Goal: Task Accomplishment & Management: Use online tool/utility

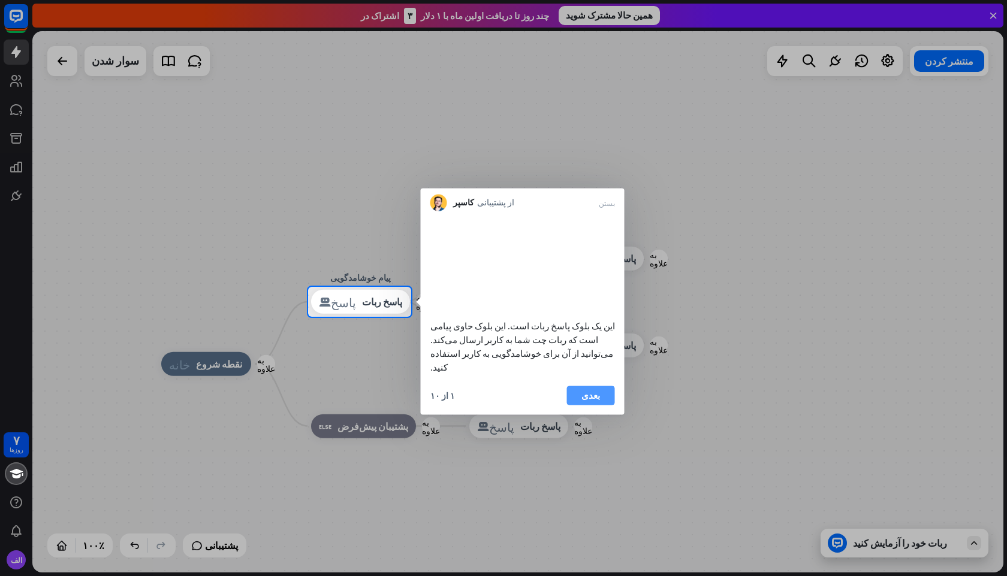
click at [588, 398] on font "بعدی" at bounding box center [590, 394] width 19 height 11
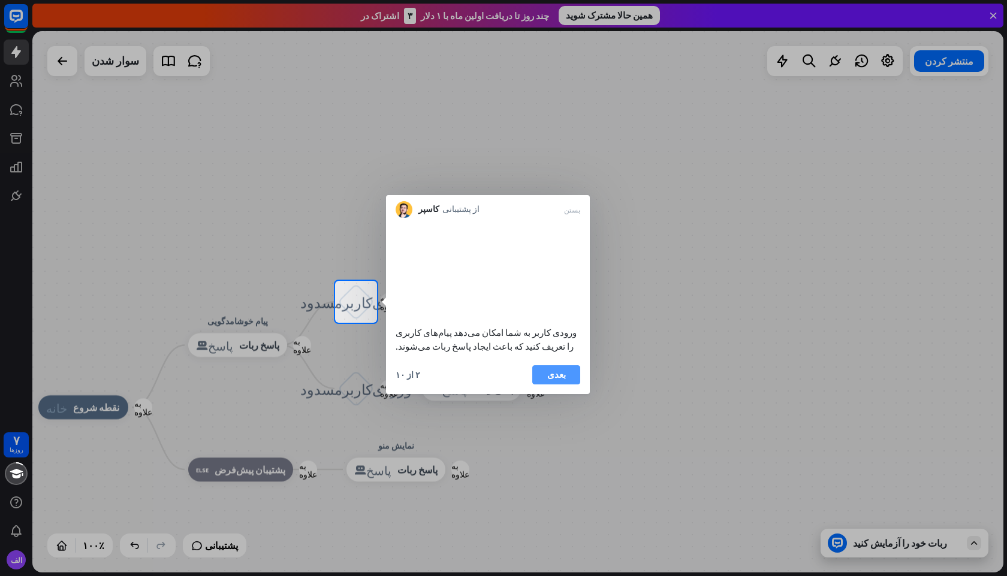
click at [564, 380] on font "بعدی" at bounding box center [556, 374] width 19 height 11
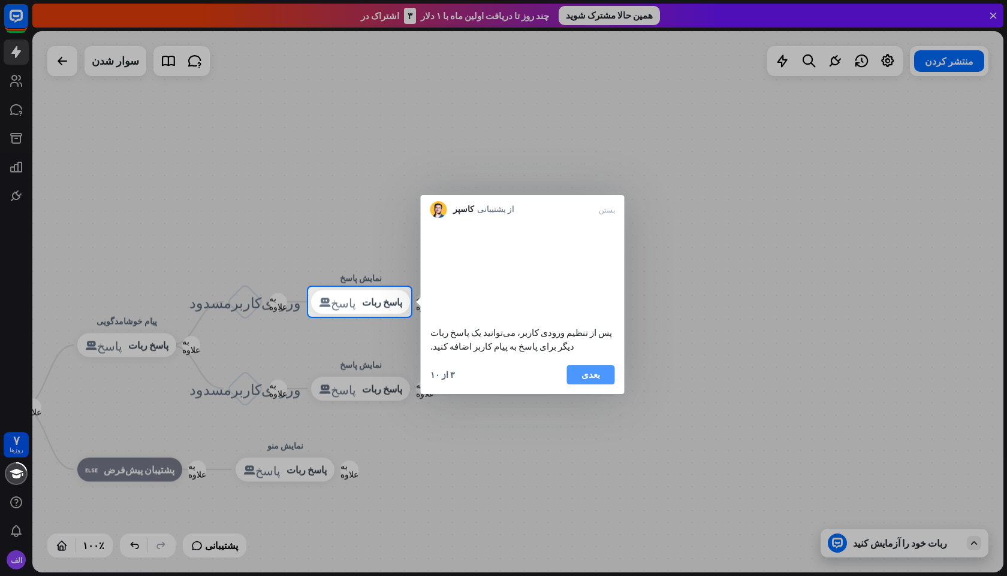
click at [576, 385] on button "بعدی" at bounding box center [591, 375] width 48 height 19
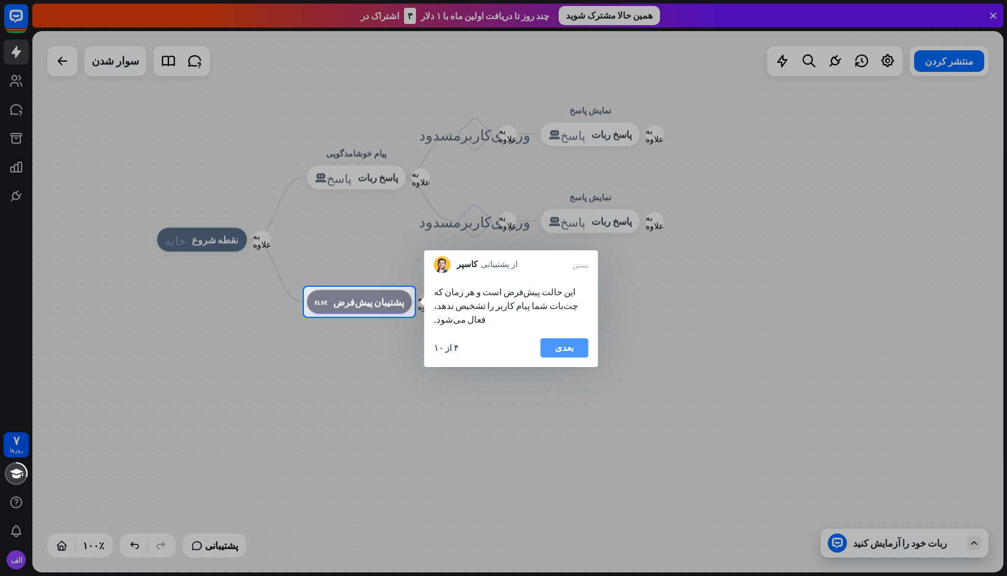
click at [572, 342] on font "بعدی" at bounding box center [564, 347] width 19 height 11
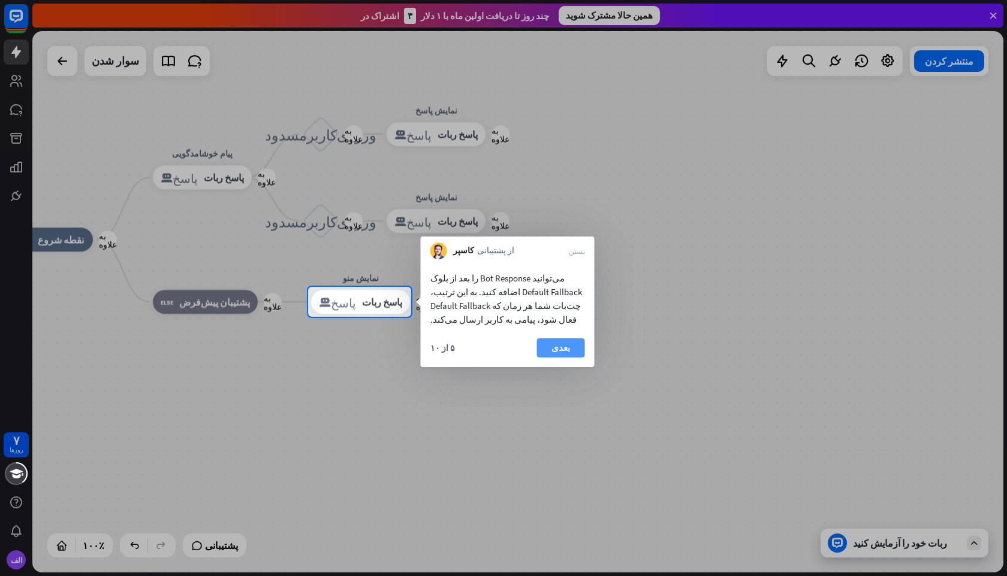
click at [573, 352] on button "بعدی" at bounding box center [561, 348] width 48 height 19
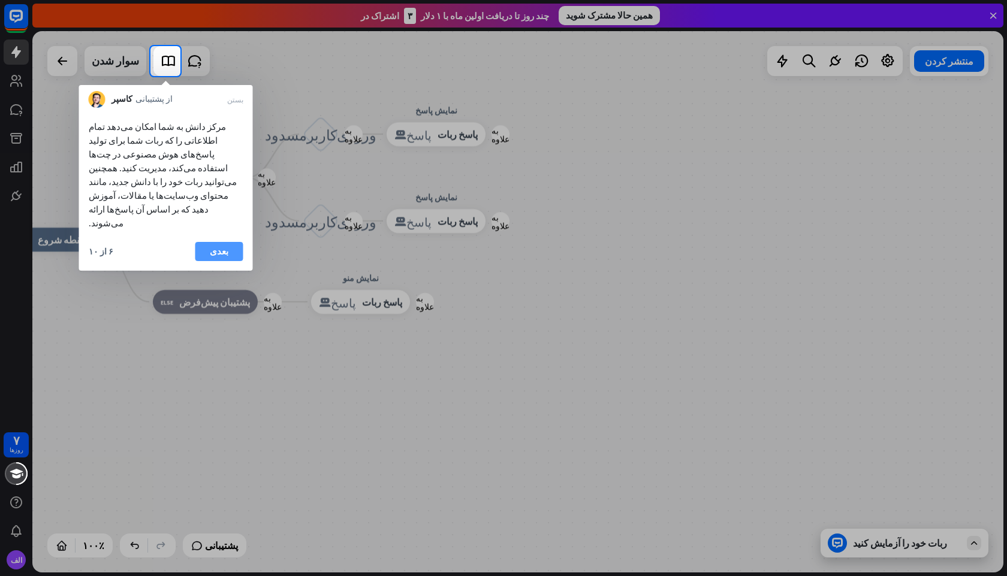
click at [224, 246] on font "بعدی" at bounding box center [219, 251] width 19 height 11
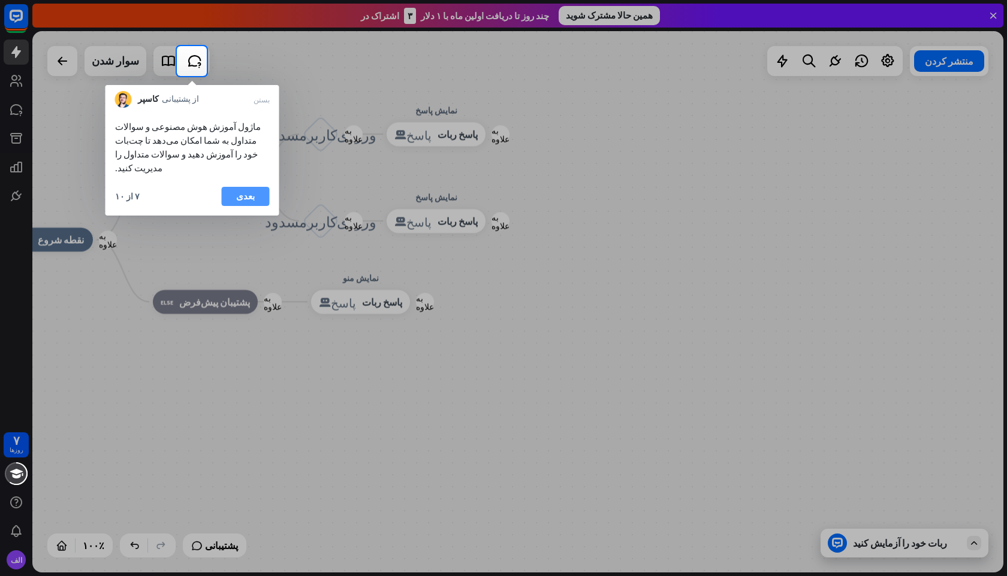
click at [240, 191] on font "بعدی" at bounding box center [245, 196] width 19 height 11
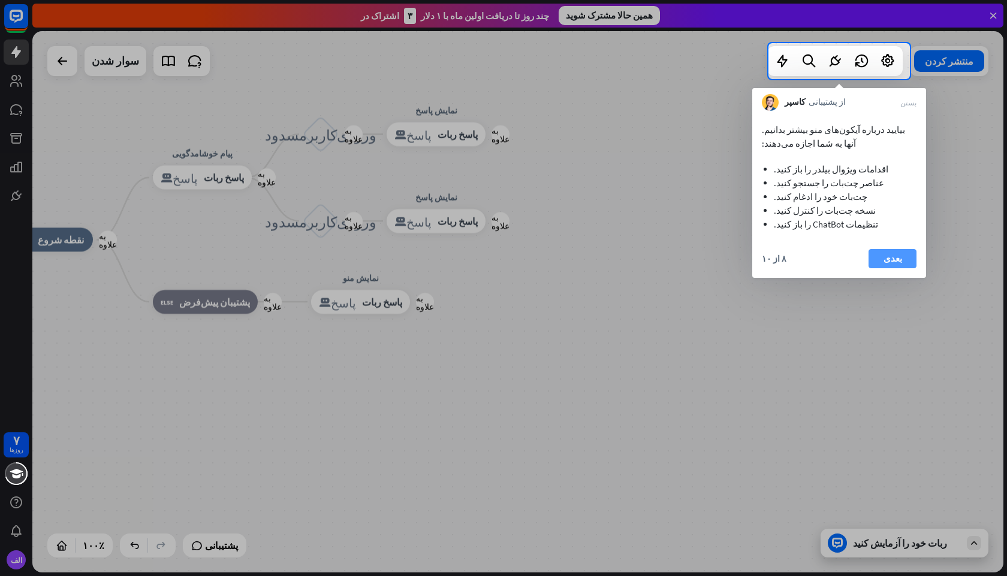
click at [902, 260] on button "بعدی" at bounding box center [892, 258] width 48 height 19
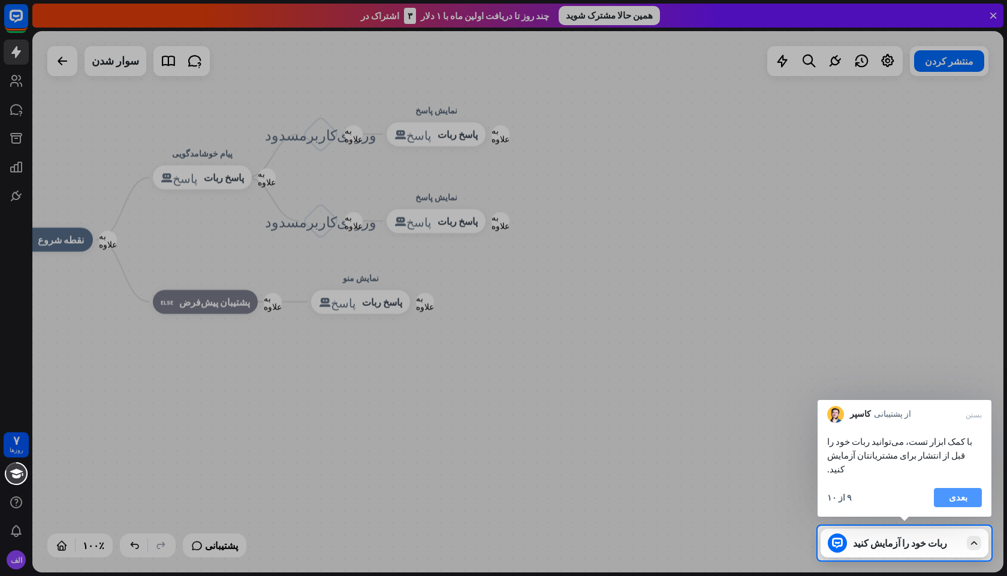
click at [961, 505] on font "بعدی" at bounding box center [958, 498] width 19 height 17
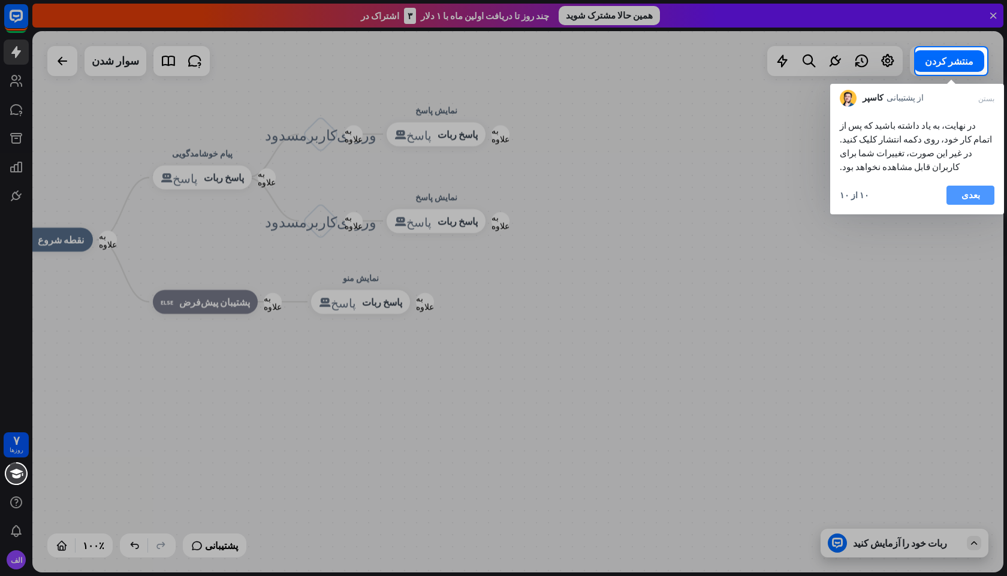
click at [968, 193] on font "بعدی" at bounding box center [970, 194] width 19 height 11
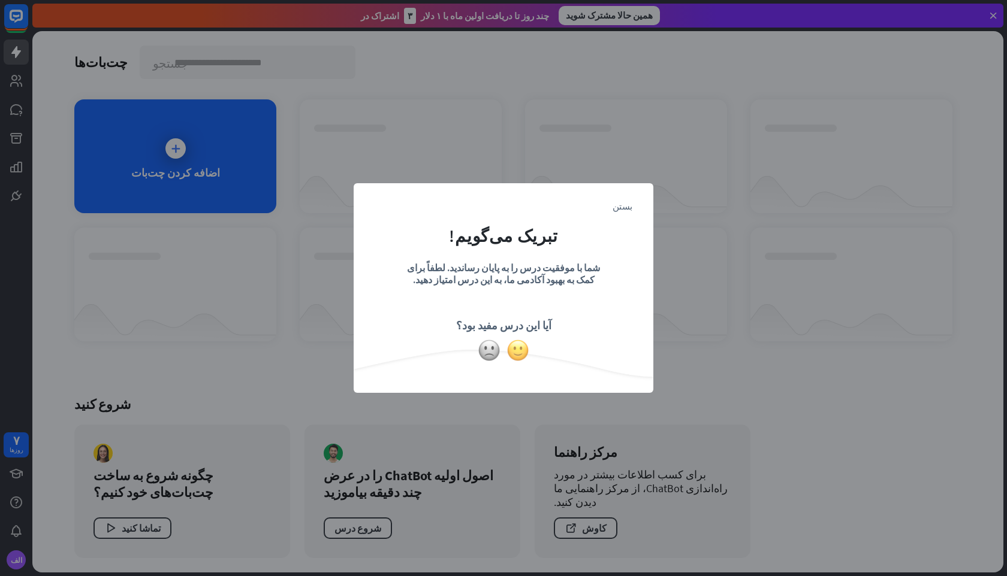
click at [516, 351] on img at bounding box center [517, 350] width 23 height 23
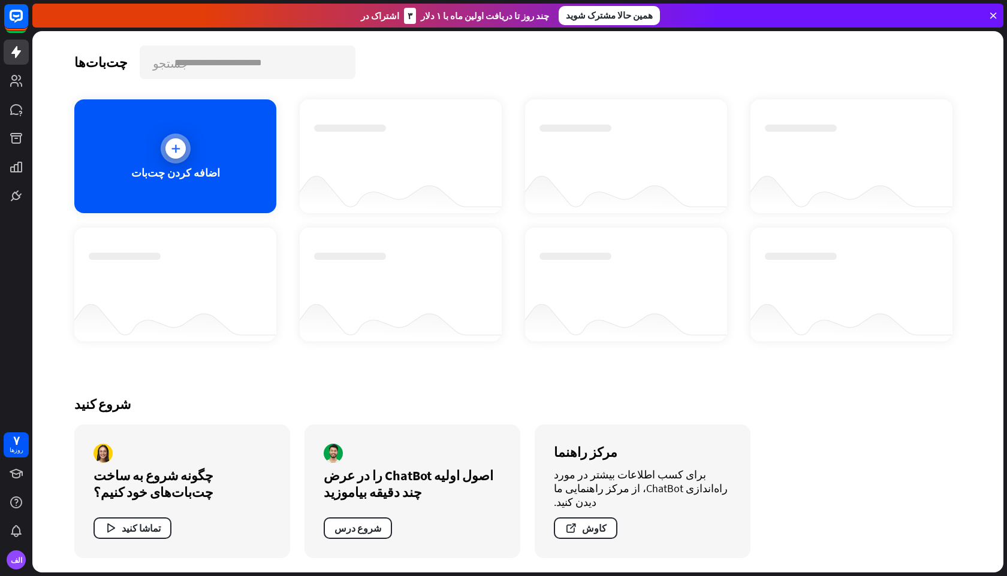
click at [190, 179] on font "اضافه کردن چت‌بات" at bounding box center [175, 173] width 89 height 14
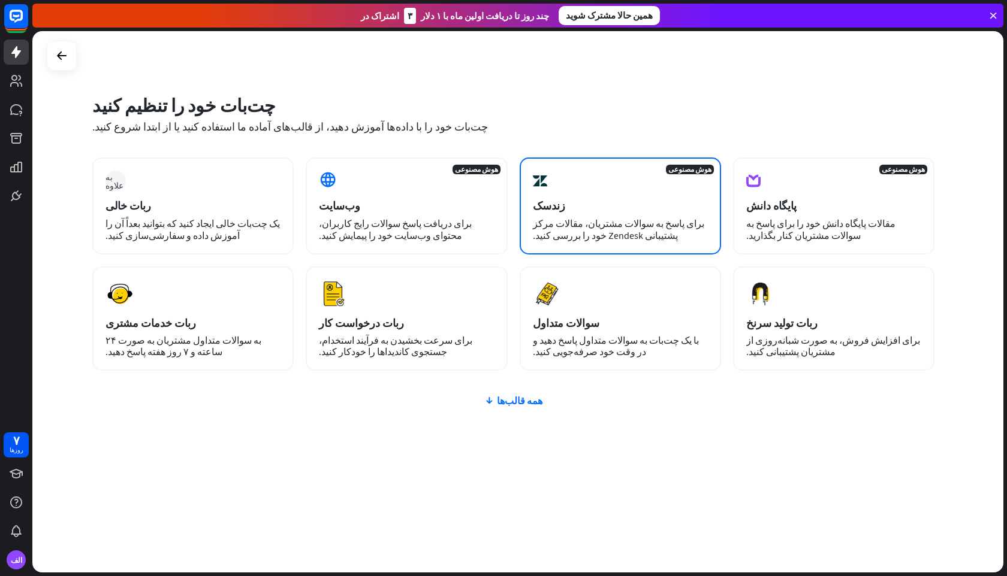
click at [640, 209] on div "زندسک" at bounding box center [620, 206] width 175 height 14
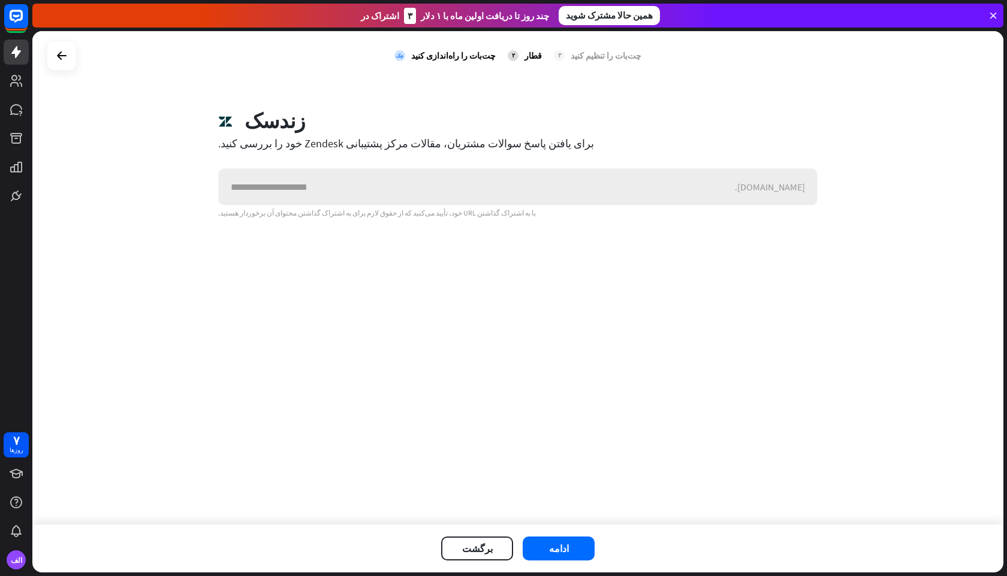
click at [558, 191] on input "text" at bounding box center [477, 187] width 516 height 36
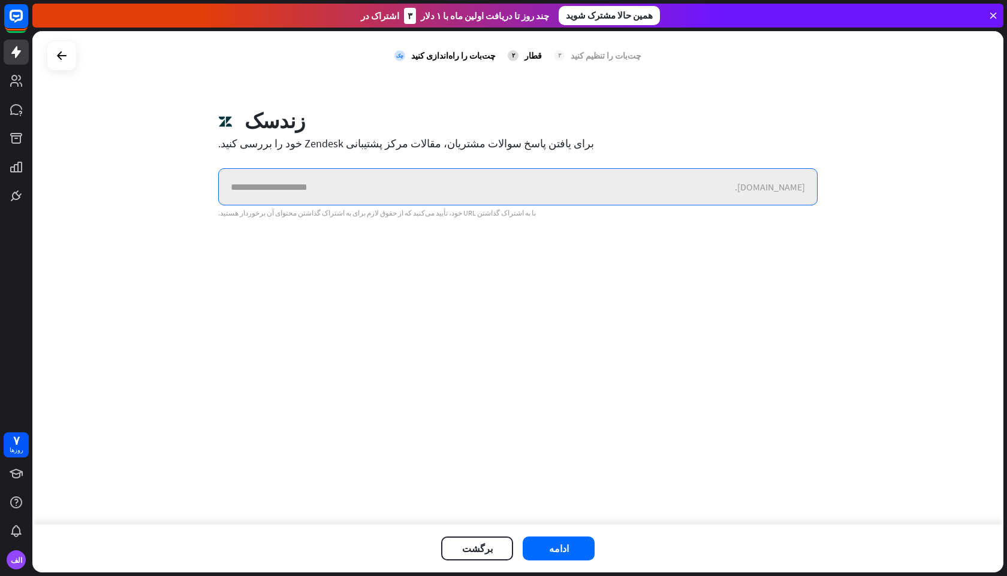
click at [536, 177] on input "text" at bounding box center [477, 187] width 516 height 36
paste input "**********"
type input "**********"
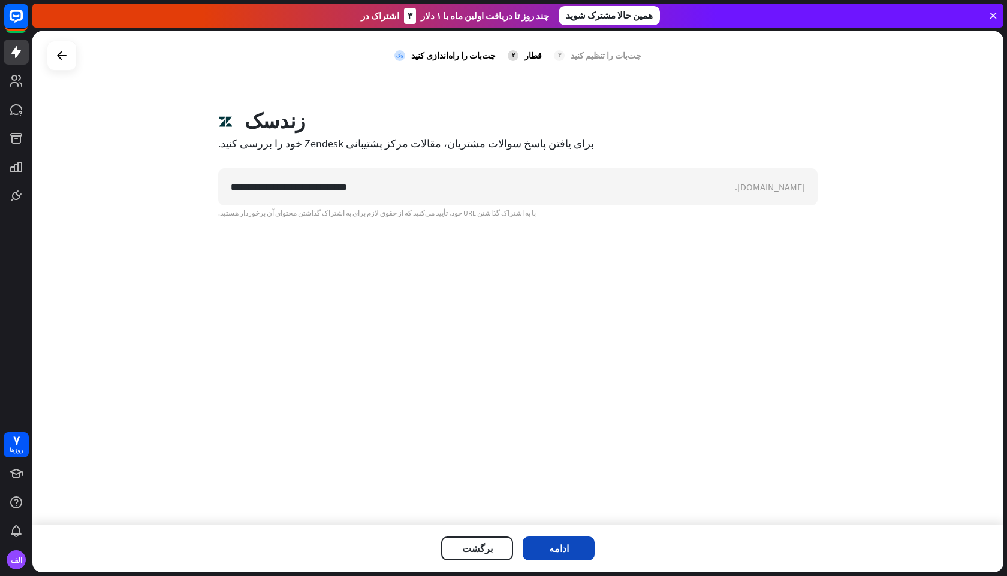
click at [560, 551] on font "ادامه" at bounding box center [559, 549] width 20 height 12
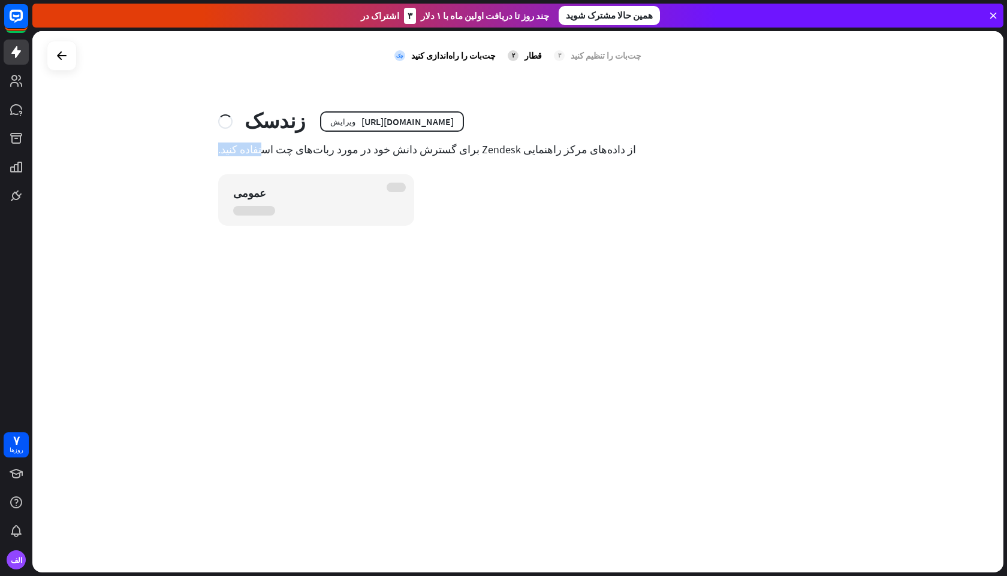
drag, startPoint x: 330, startPoint y: 153, endPoint x: 249, endPoint y: 156, distance: 80.4
click at [252, 156] on div "زندسک ویرایش [URL][DOMAIN_NAME] از داده‌های مرکز راهنمایی Zendesk برای گسترش دا…" at bounding box center [518, 167] width 628 height 117
click at [632, 169] on div "زندسک ویرایش [URL][DOMAIN_NAME] از داده‌های مرکز راهنمایی Zendesk برای گسترش دا…" at bounding box center [518, 167] width 628 height 117
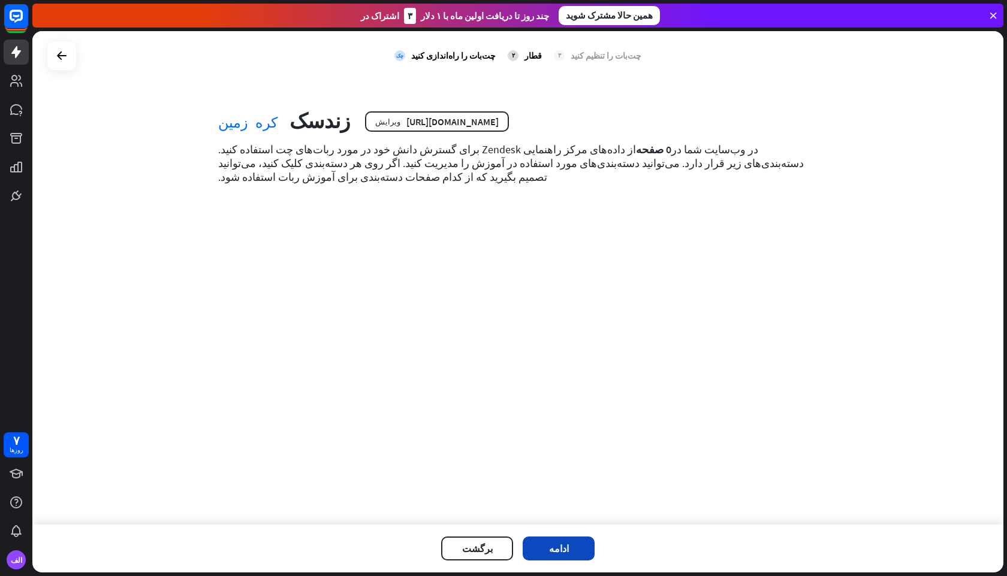
click at [573, 546] on button "ادامه" at bounding box center [559, 549] width 72 height 24
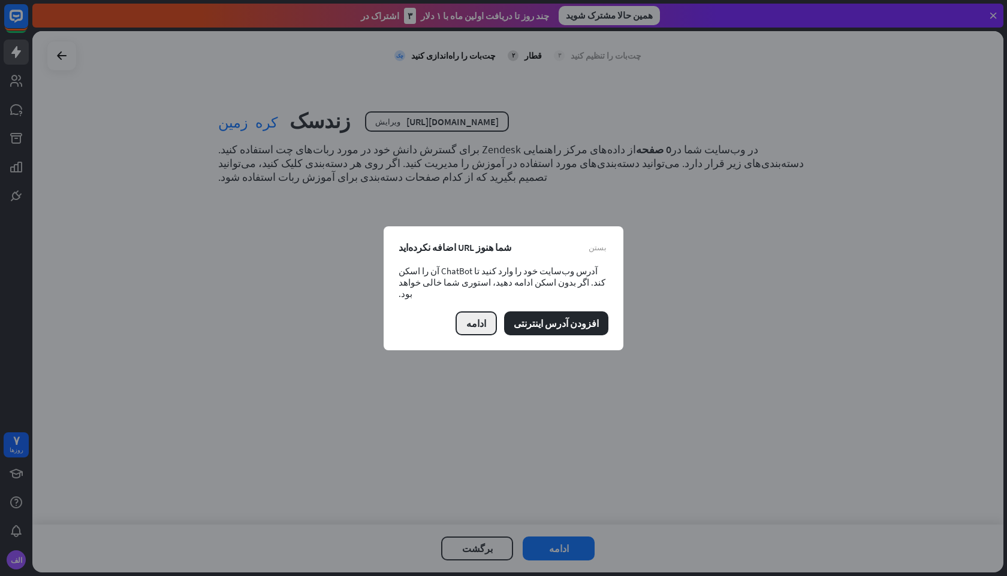
click at [485, 321] on font "ادامه" at bounding box center [476, 324] width 20 height 12
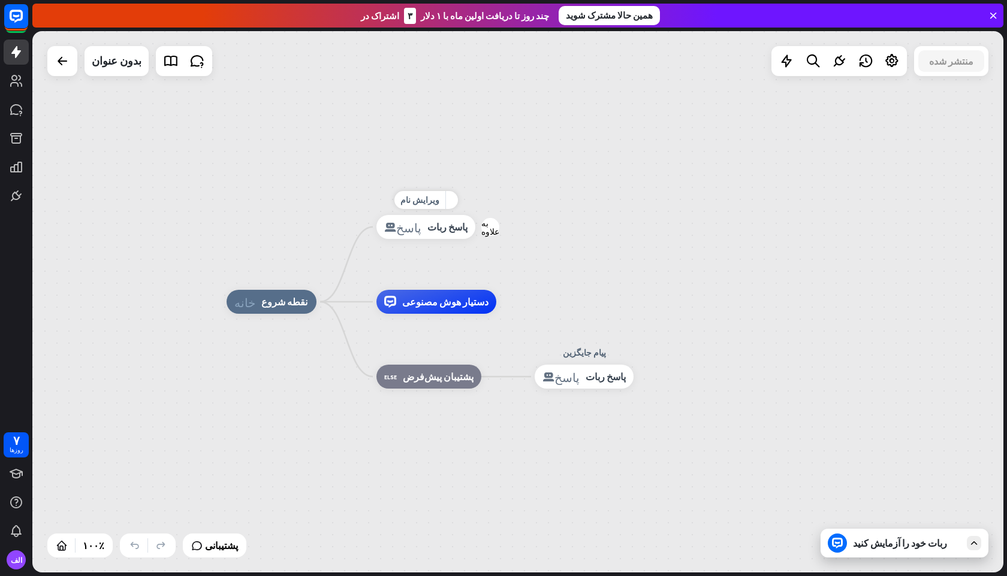
click at [436, 226] on font "پاسخ ربات" at bounding box center [447, 227] width 40 height 12
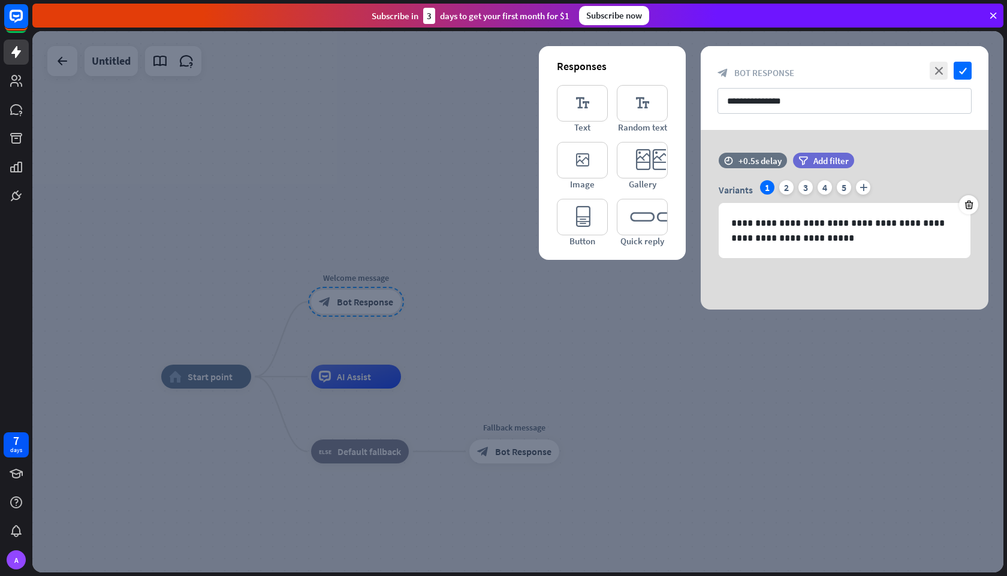
click at [464, 251] on div at bounding box center [517, 302] width 971 height 542
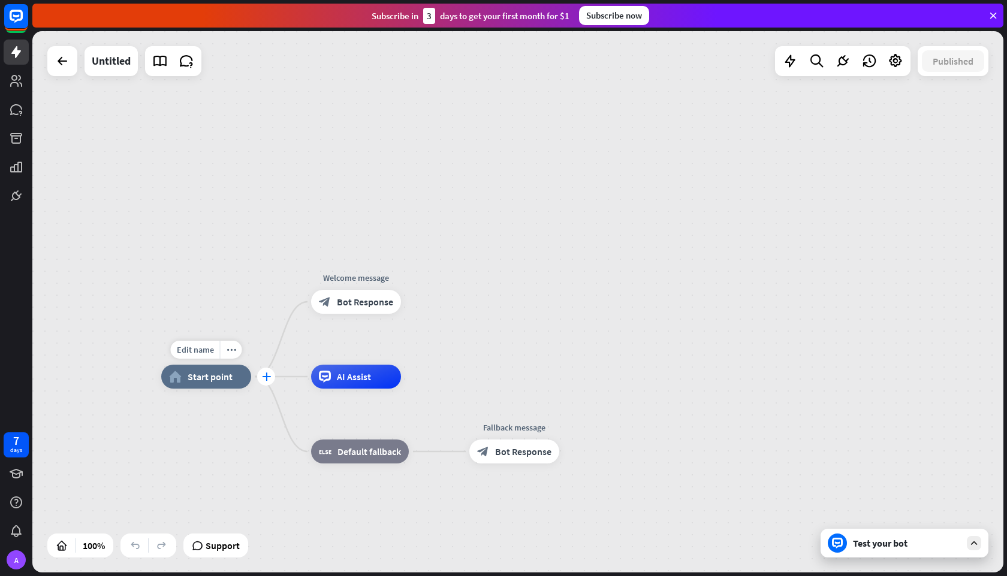
click at [269, 380] on icon "plus" at bounding box center [266, 377] width 9 height 8
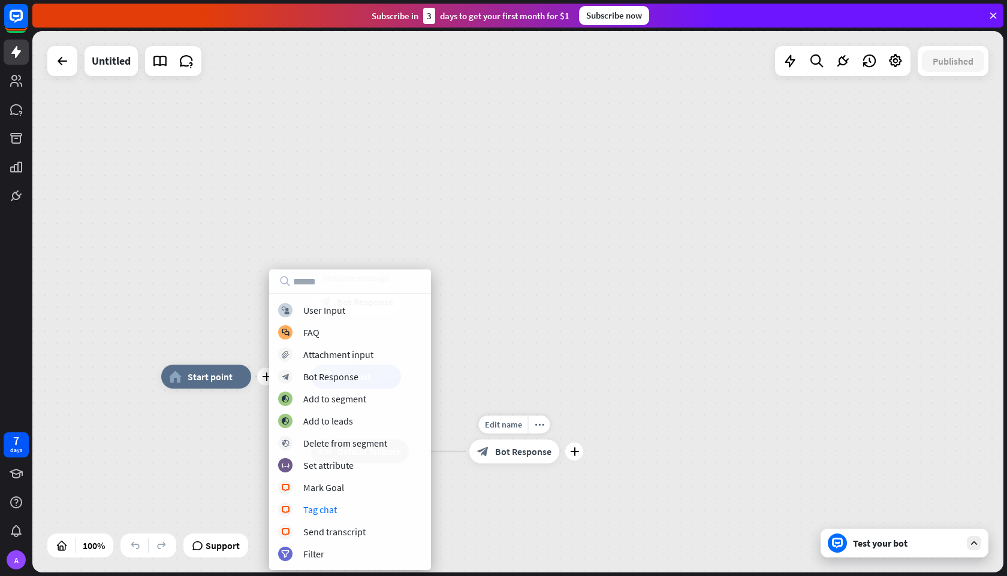
click at [469, 464] on div "Edit name more_horiz plus Fallback message block_bot_response Bot Response" at bounding box center [514, 452] width 90 height 24
